Goal: Download file/media

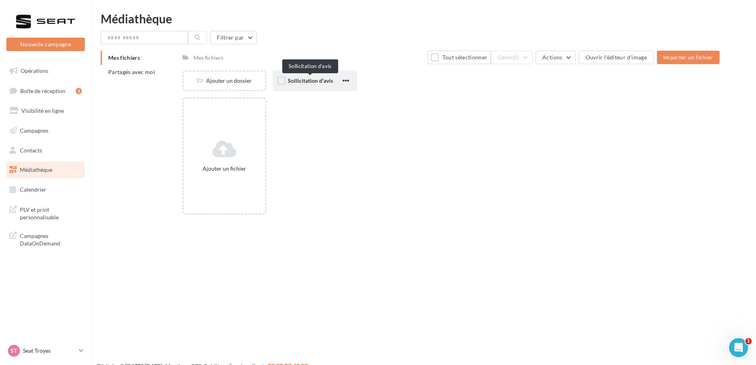
click at [307, 81] on span "Sollicitation d'avis" at bounding box center [310, 80] width 45 height 7
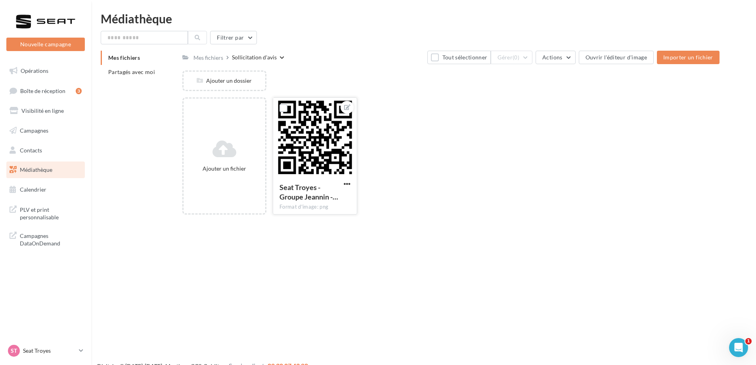
click at [306, 127] on div at bounding box center [314, 137] width 83 height 79
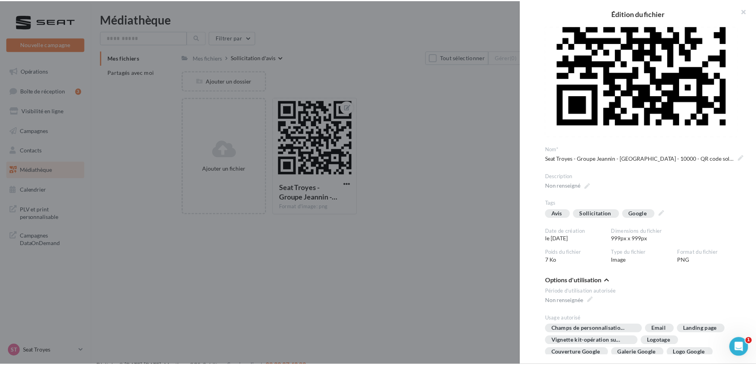
scroll to position [48, 0]
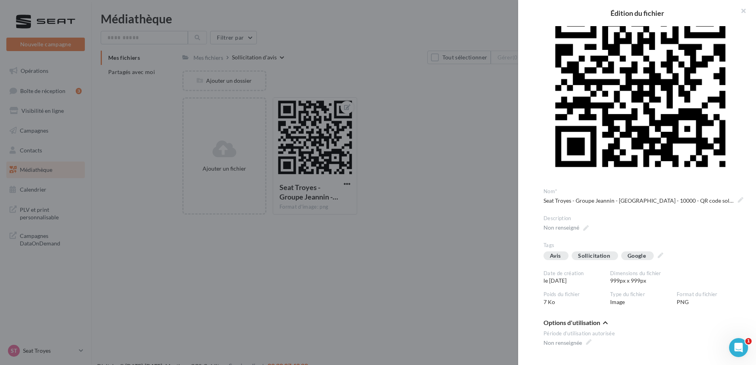
drag, startPoint x: 239, startPoint y: 52, endPoint x: 206, endPoint y: 58, distance: 32.6
click at [237, 221] on div "**********" at bounding box center [450, 221] width 537 height 0
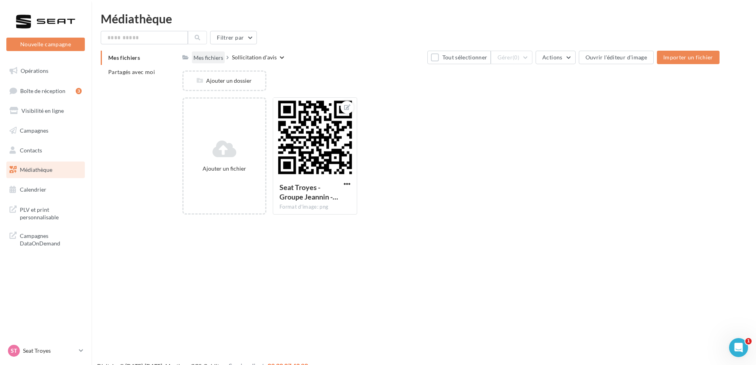
click at [198, 58] on div "Mes fichiers" at bounding box center [208, 58] width 30 height 8
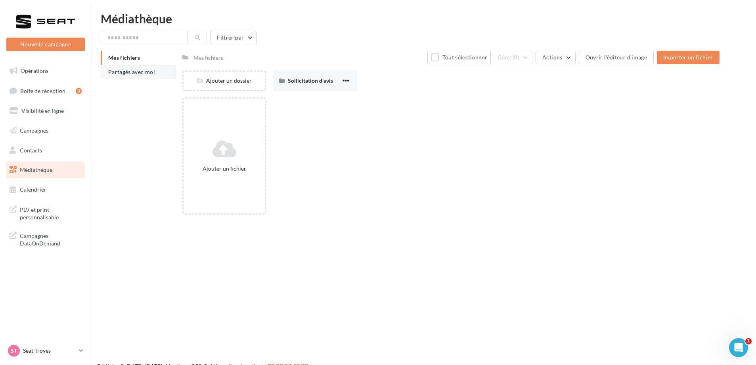
click at [120, 73] on span "Partagés avec moi" at bounding box center [131, 72] width 47 height 7
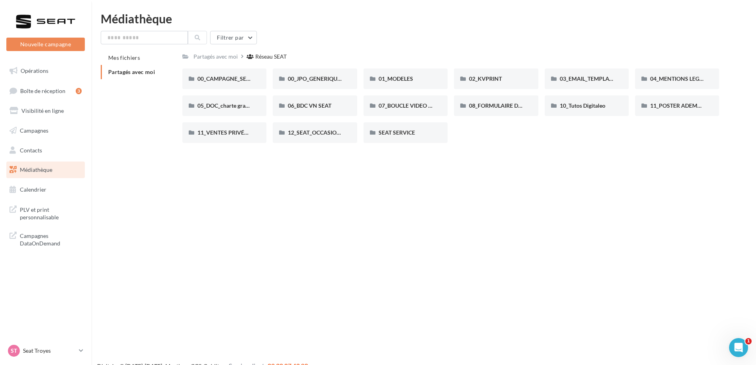
click at [165, 47] on div "Filtrer par Mes fichiers Partagés avec moi Partagés avec moi Réseau SEAT Rs Par…" at bounding box center [424, 90] width 646 height 118
click at [161, 40] on input "text" at bounding box center [144, 37] width 87 height 13
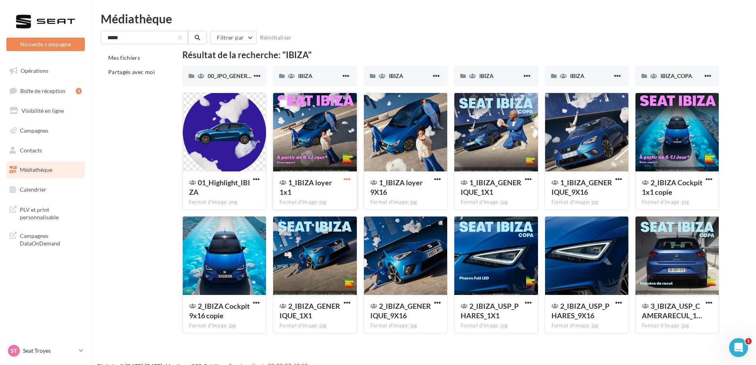
click at [347, 178] on span "button" at bounding box center [347, 179] width 7 height 7
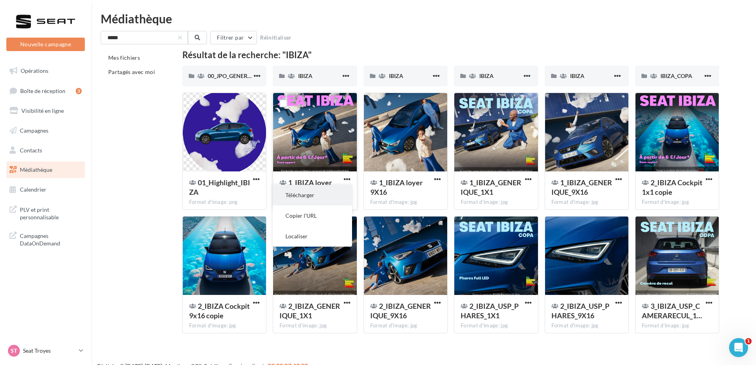
click at [326, 202] on button "Télécharger" at bounding box center [312, 195] width 79 height 21
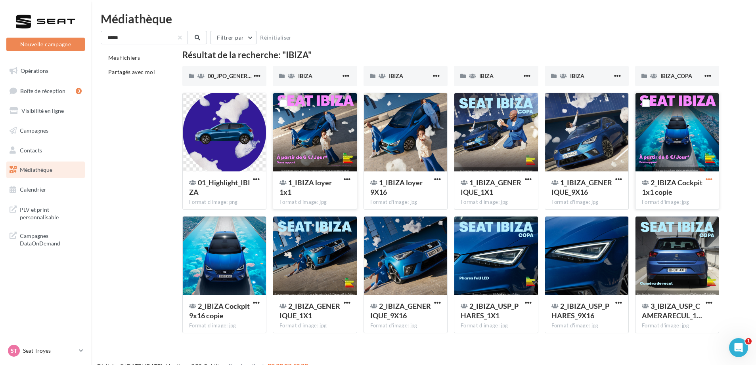
click at [712, 178] on span "button" at bounding box center [708, 179] width 7 height 7
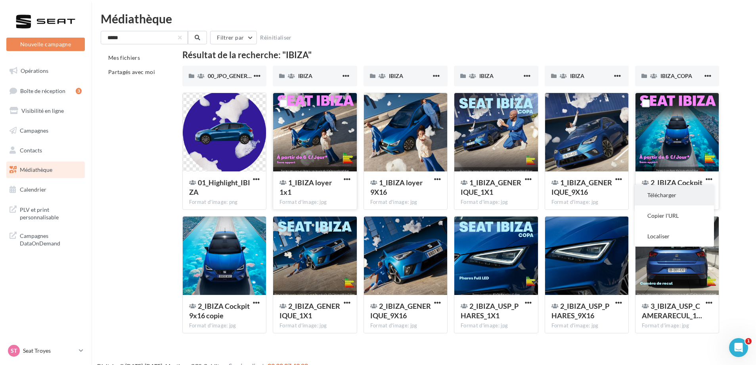
click at [666, 196] on button "Télécharger" at bounding box center [673, 195] width 79 height 21
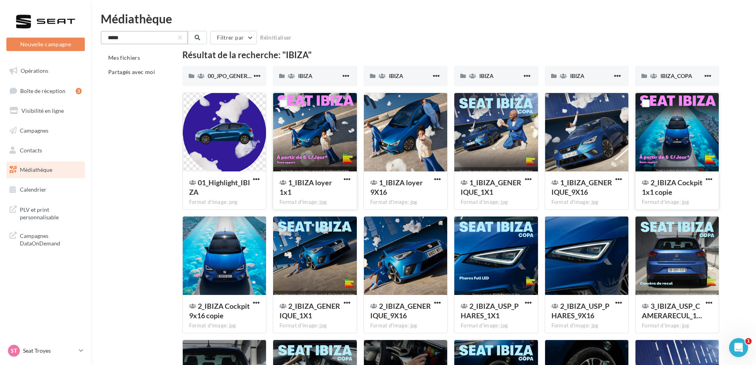
click at [118, 39] on input "*****" at bounding box center [144, 37] width 87 height 13
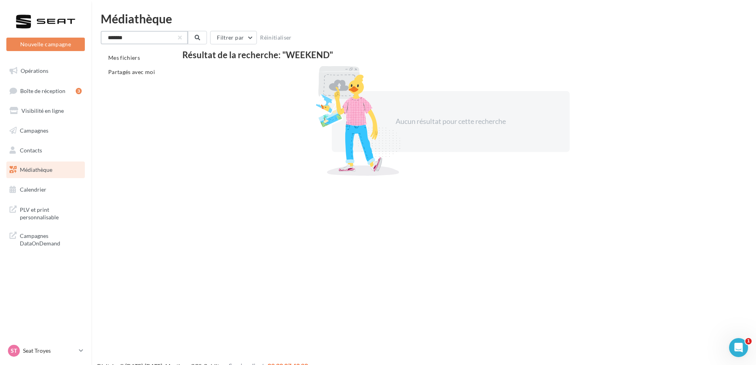
type input "*******"
click at [147, 29] on div "Médiathèque ******* Filtrer par Réinitialiser Mes fichiers Partagés avec moi Ré…" at bounding box center [423, 95] width 665 height 165
click at [147, 38] on input "*******" at bounding box center [144, 37] width 87 height 13
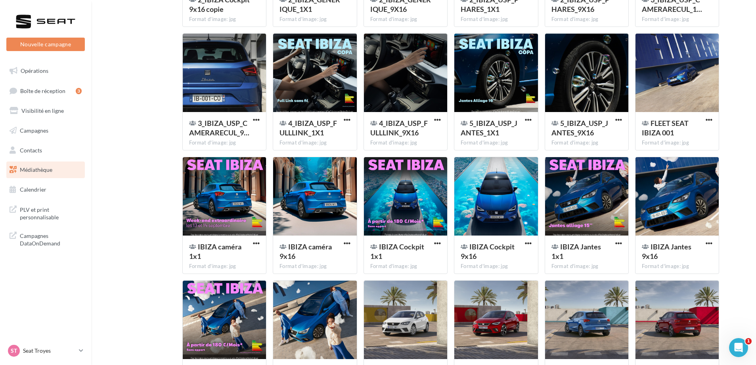
scroll to position [305, 0]
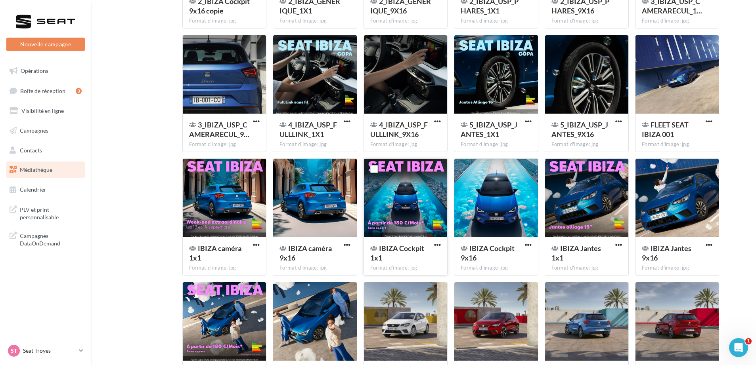
type input "*****"
click at [411, 202] on div at bounding box center [405, 198] width 83 height 79
click at [436, 243] on span "button" at bounding box center [437, 245] width 7 height 7
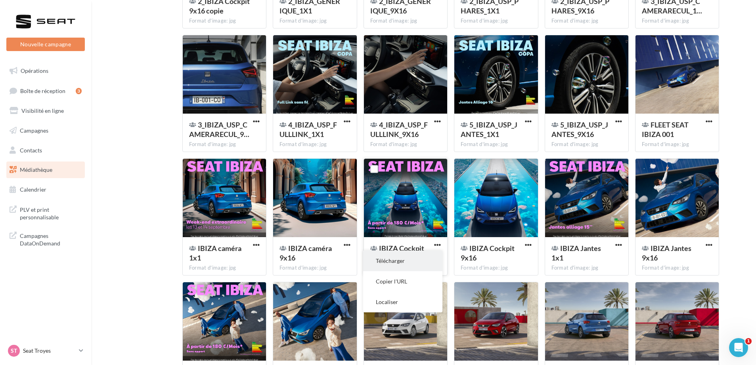
click at [415, 261] on button "Télécharger" at bounding box center [402, 261] width 79 height 21
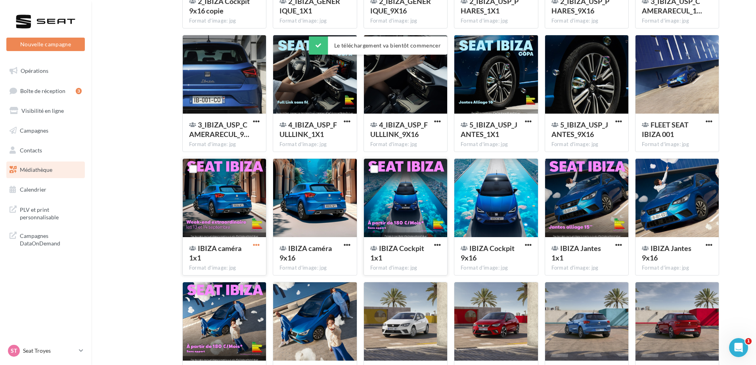
click at [257, 246] on span "button" at bounding box center [256, 245] width 7 height 7
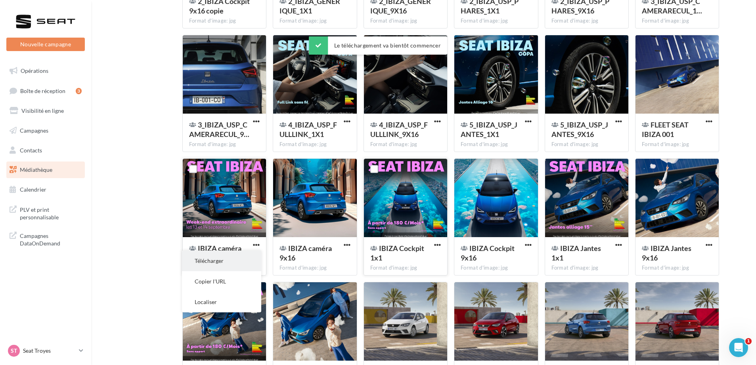
click at [235, 261] on button "Télécharger" at bounding box center [221, 261] width 79 height 21
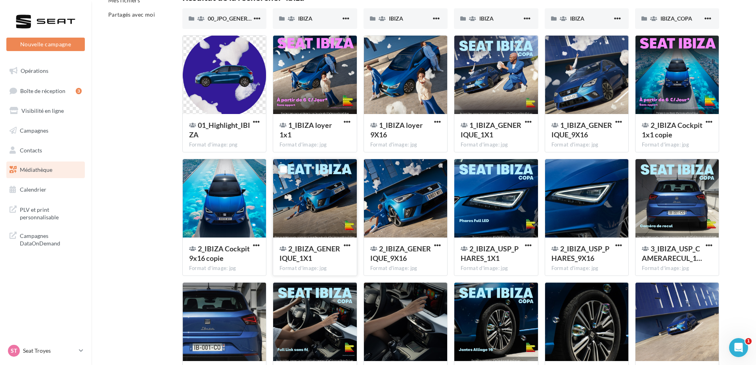
scroll to position [0, 0]
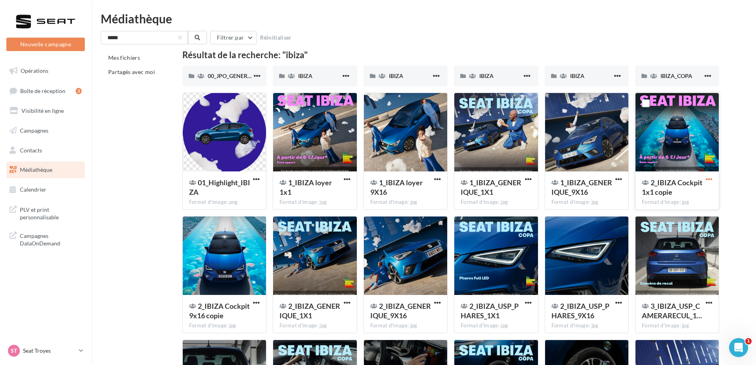
click at [709, 179] on span "button" at bounding box center [708, 179] width 7 height 7
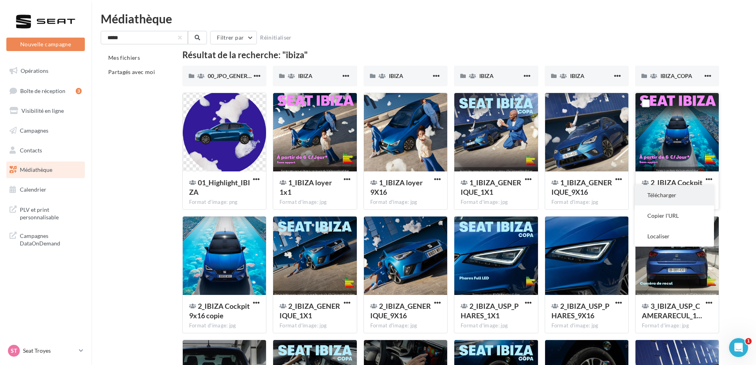
click at [665, 196] on button "Télécharger" at bounding box center [673, 195] width 79 height 21
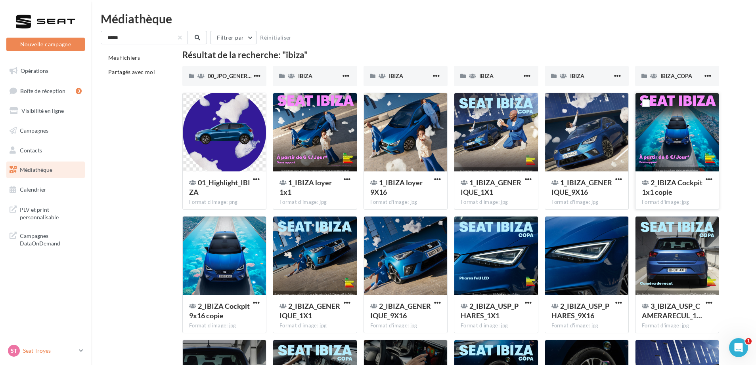
click at [52, 353] on p "Seat Troyes" at bounding box center [49, 351] width 53 height 8
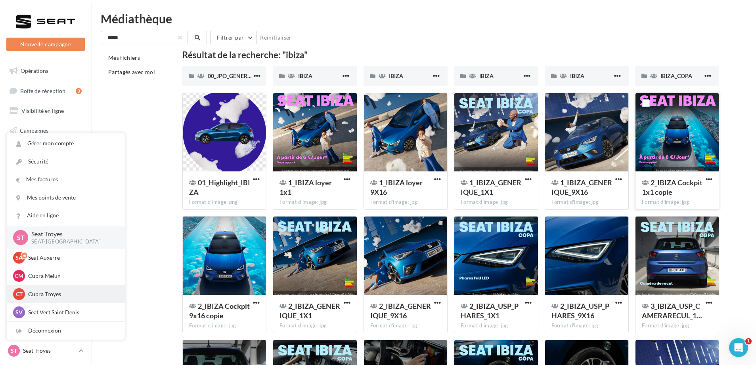
click at [46, 293] on p "Cupra Troyes" at bounding box center [71, 294] width 87 height 8
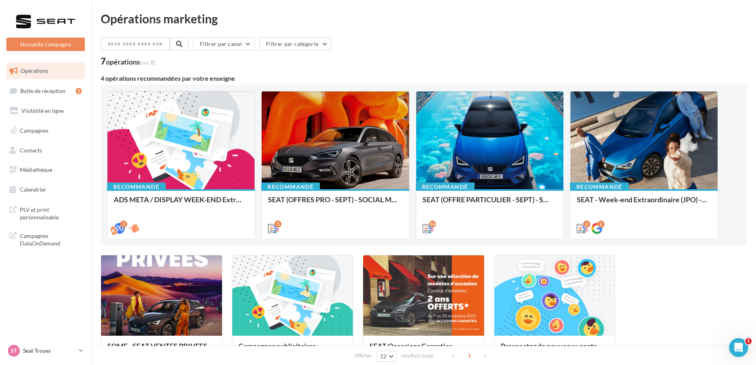
click at [36, 359] on div "ST Seat Troyes SEAT-[GEOGRAPHIC_DATA]" at bounding box center [45, 355] width 91 height 22
click at [40, 358] on link "ST Seat Troyes SEAT-TROYES" at bounding box center [45, 351] width 78 height 15
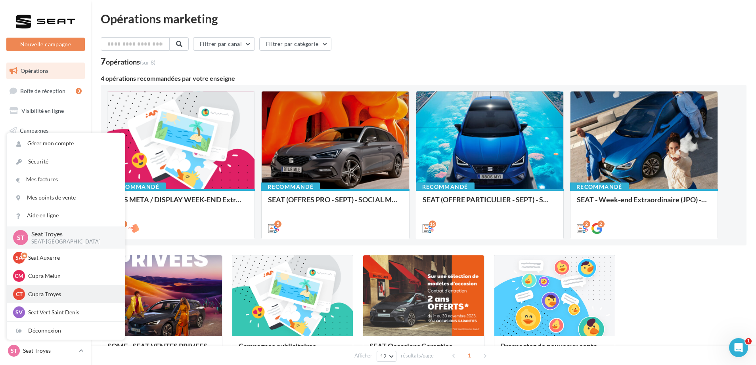
click at [47, 297] on p "Cupra Troyes" at bounding box center [71, 294] width 87 height 8
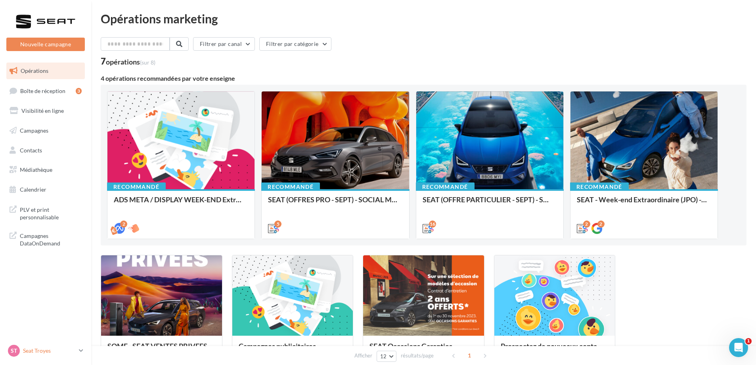
click at [51, 357] on link "ST Seat Troyes SEAT-[GEOGRAPHIC_DATA]" at bounding box center [45, 351] width 78 height 15
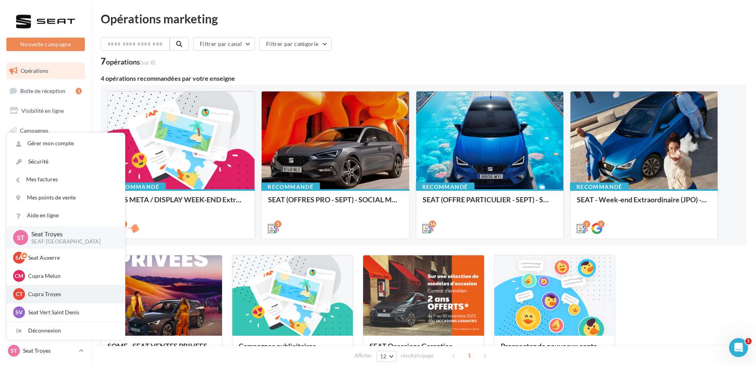
click at [58, 295] on p "Cupra Troyes" at bounding box center [71, 294] width 87 height 8
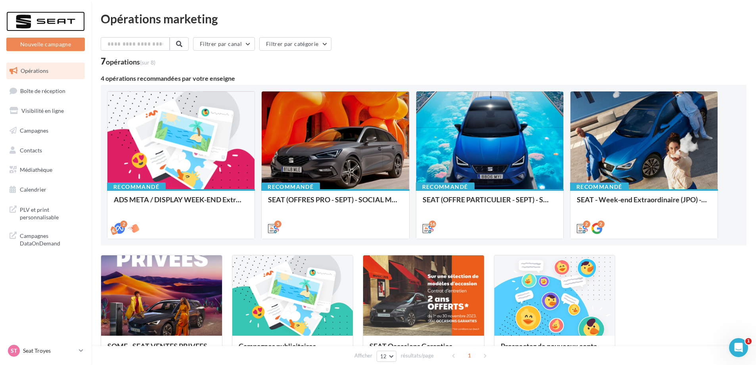
click at [49, 23] on div at bounding box center [45, 21] width 63 height 20
click at [47, 357] on link "ST Seat Troyes SEAT-[GEOGRAPHIC_DATA]" at bounding box center [45, 351] width 78 height 15
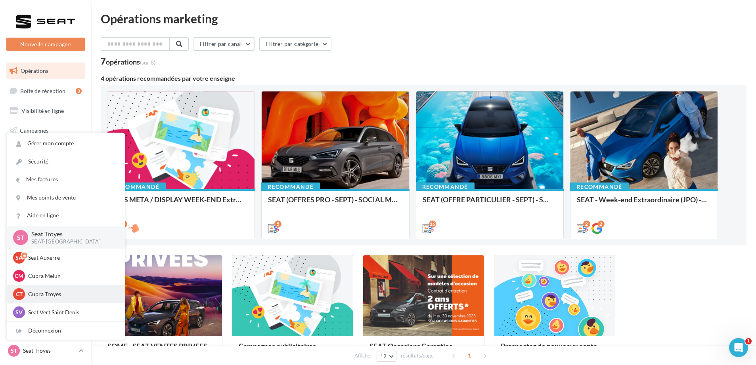
click at [52, 299] on div "CT Cupra Troyes cupra_troyes" at bounding box center [65, 294] width 105 height 12
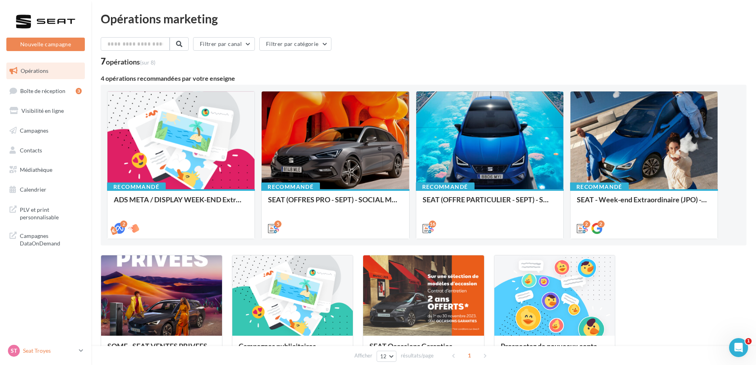
click at [42, 348] on p "Seat Troyes" at bounding box center [49, 351] width 53 height 8
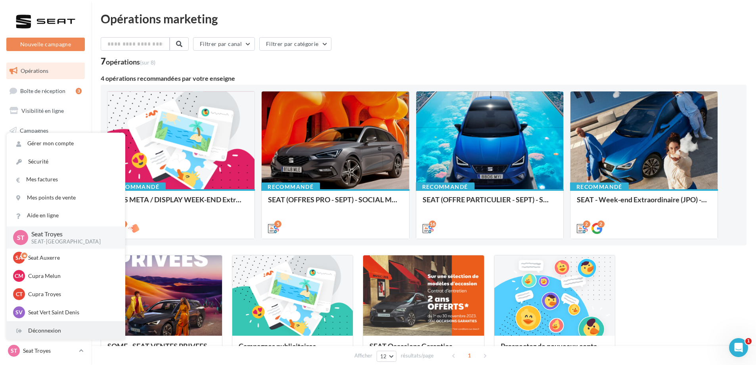
click at [39, 336] on div "Déconnexion" at bounding box center [66, 331] width 118 height 18
